Goal: Navigation & Orientation: Find specific page/section

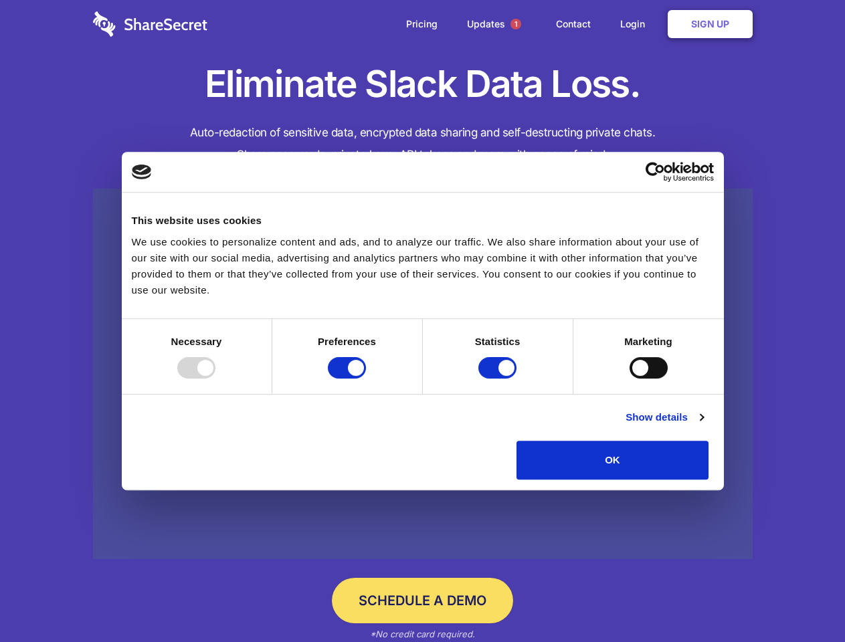
click at [215, 379] on div at bounding box center [196, 367] width 38 height 21
click at [366, 379] on input "Preferences" at bounding box center [347, 367] width 38 height 21
checkbox input "false"
click at [499, 379] on input "Statistics" at bounding box center [497, 367] width 38 height 21
checkbox input "false"
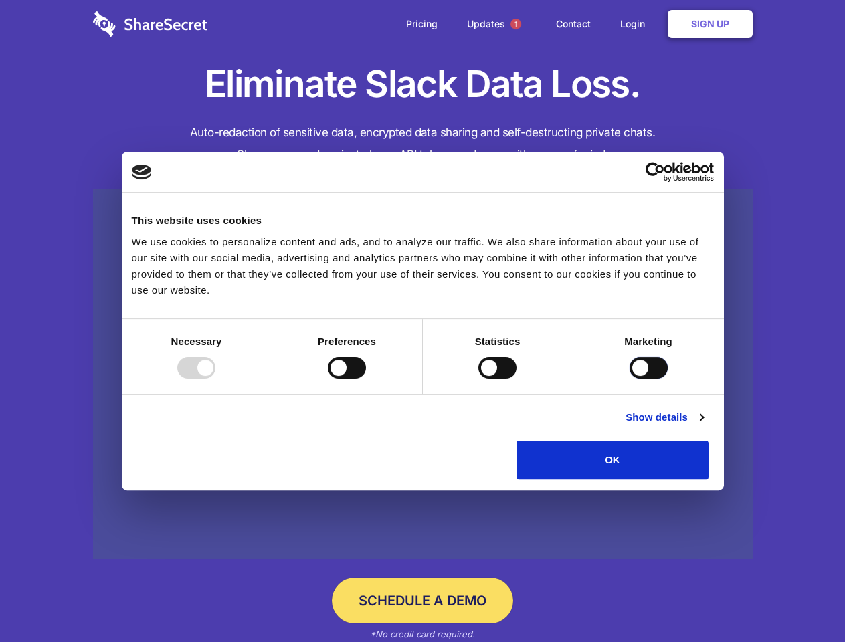
click at [629, 379] on input "Marketing" at bounding box center [648, 367] width 38 height 21
checkbox input "true"
click at [703, 425] on link "Show details" at bounding box center [664, 417] width 78 height 16
click at [0, 0] on li "Necessary 7 Necessary cookies help make a website usable by enabling basic func…" at bounding box center [0, 0] width 0 height 0
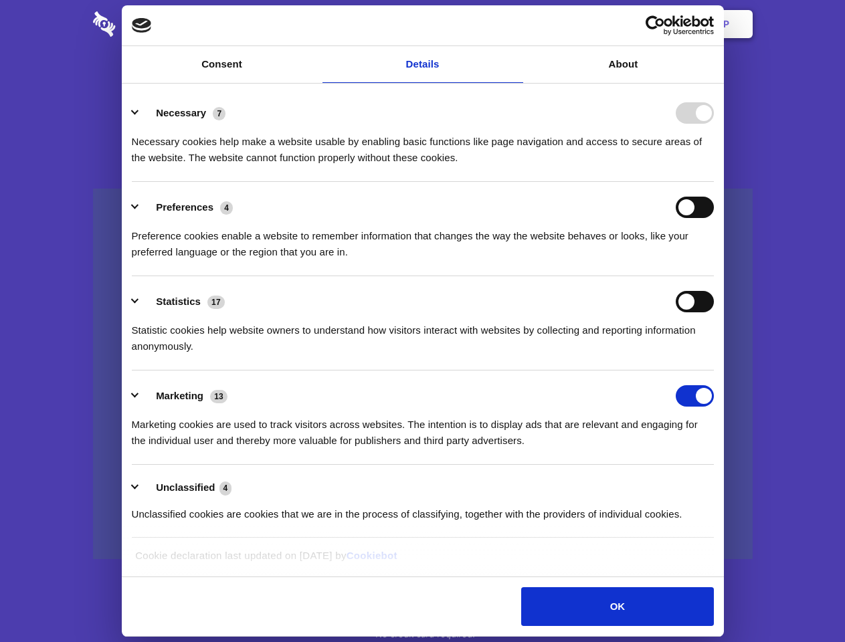
click at [515, 24] on span "1" at bounding box center [515, 24] width 11 height 11
